Goal: Task Accomplishment & Management: Complete application form

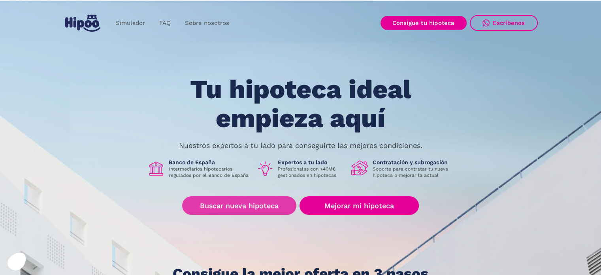
click at [257, 205] on link "Buscar nueva hipoteca" at bounding box center [239, 205] width 114 height 19
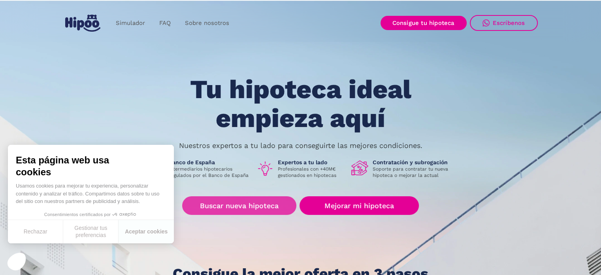
click at [256, 202] on link "Buscar nueva hipoteca" at bounding box center [239, 205] width 114 height 19
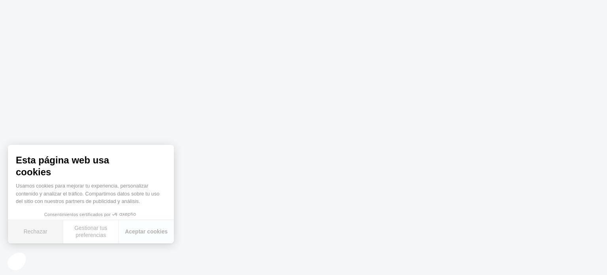
click at [35, 237] on button "Rechazar" at bounding box center [35, 231] width 55 height 23
